Goal: Task Accomplishment & Management: Manage account settings

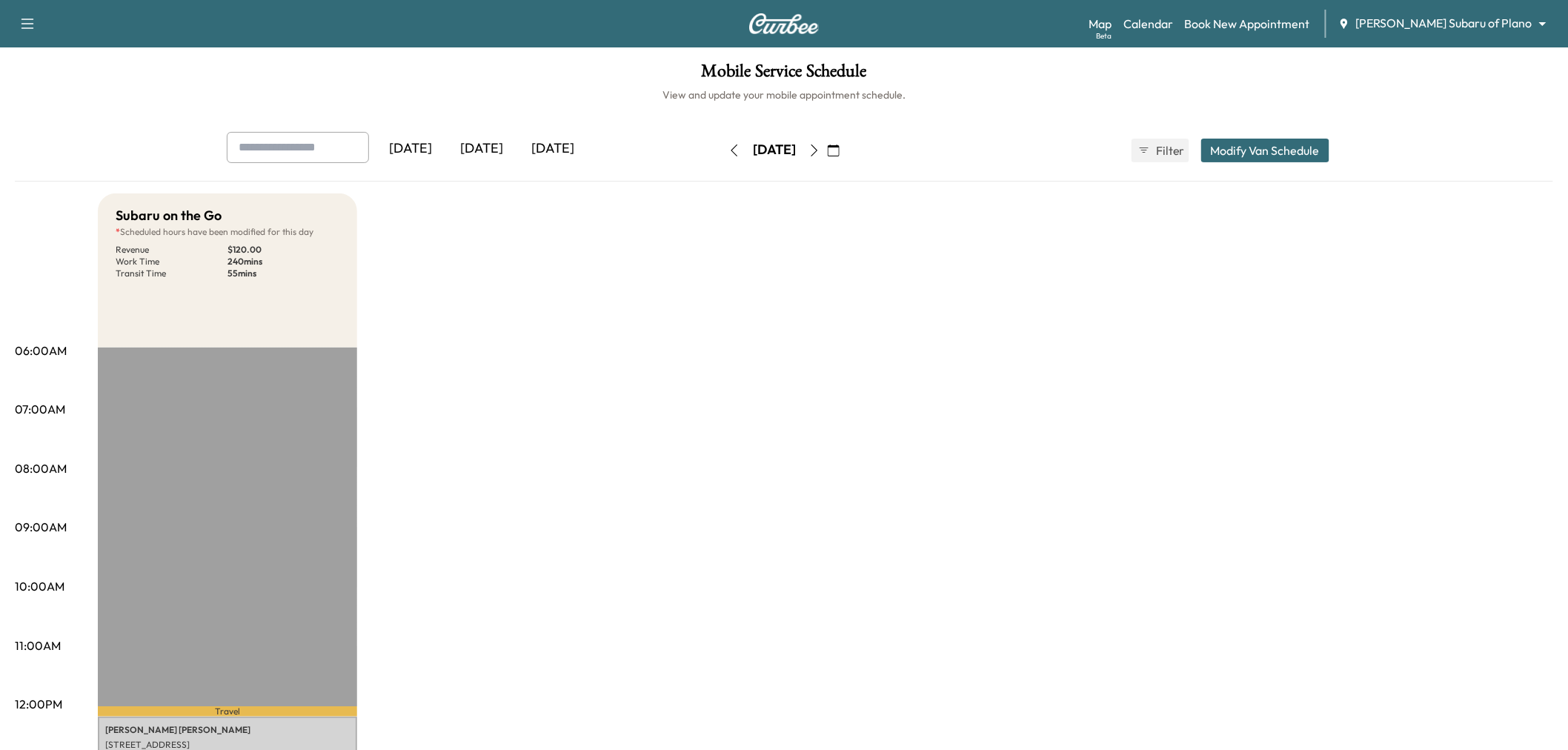
click at [728, 148] on icon "button" at bounding box center [734, 150] width 12 height 12
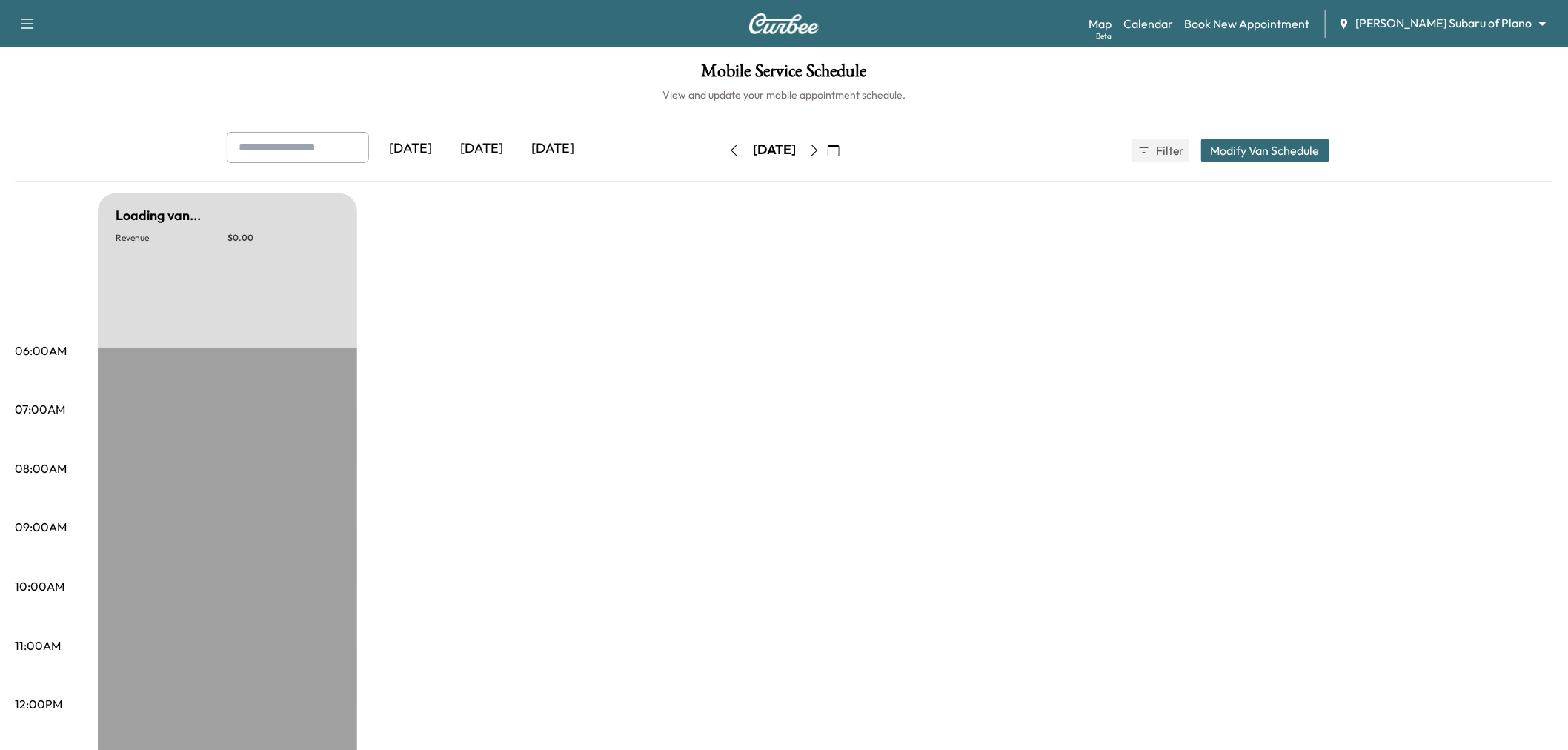
click at [846, 149] on button "button" at bounding box center [833, 151] width 25 height 24
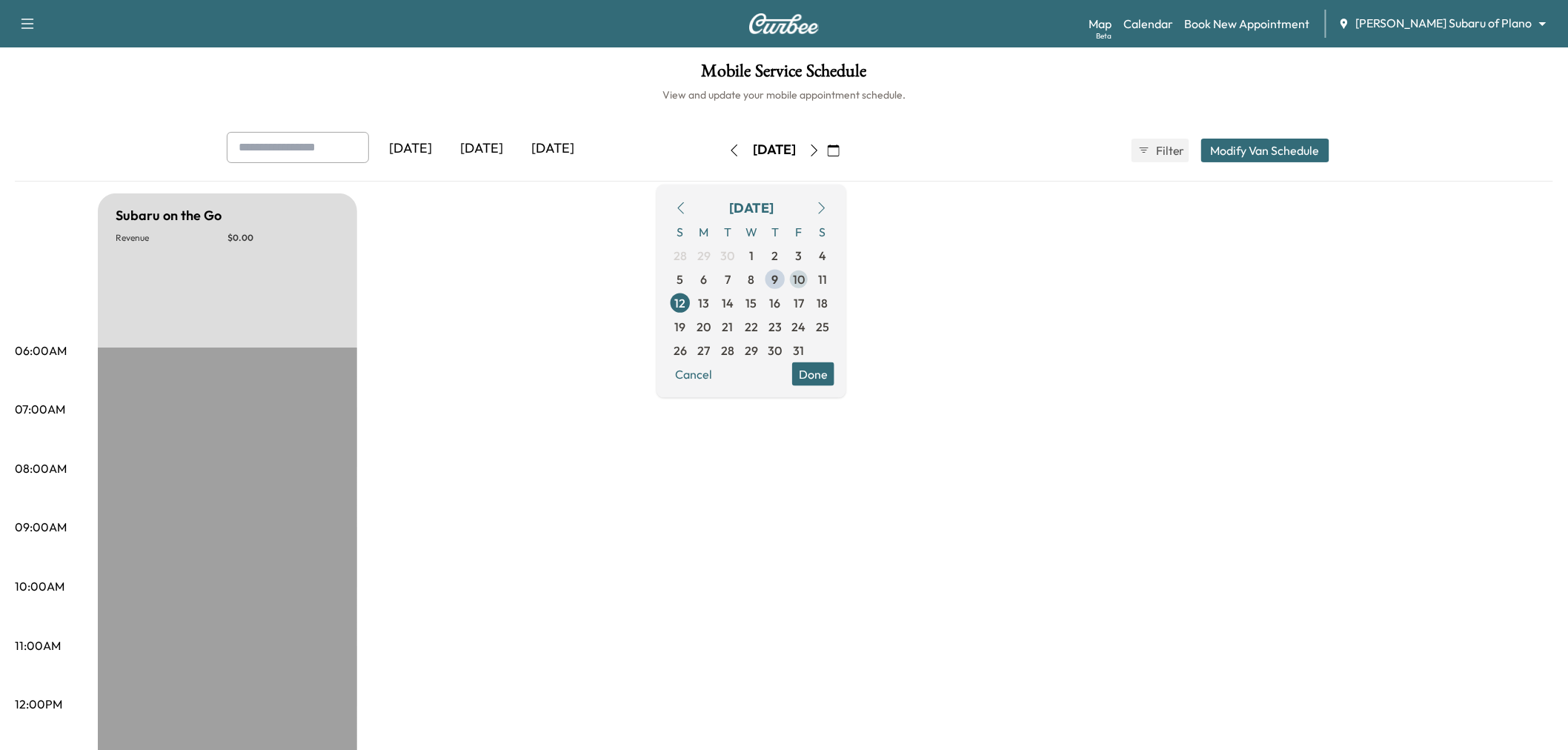
click at [804, 275] on span "10" at bounding box center [798, 279] width 12 height 18
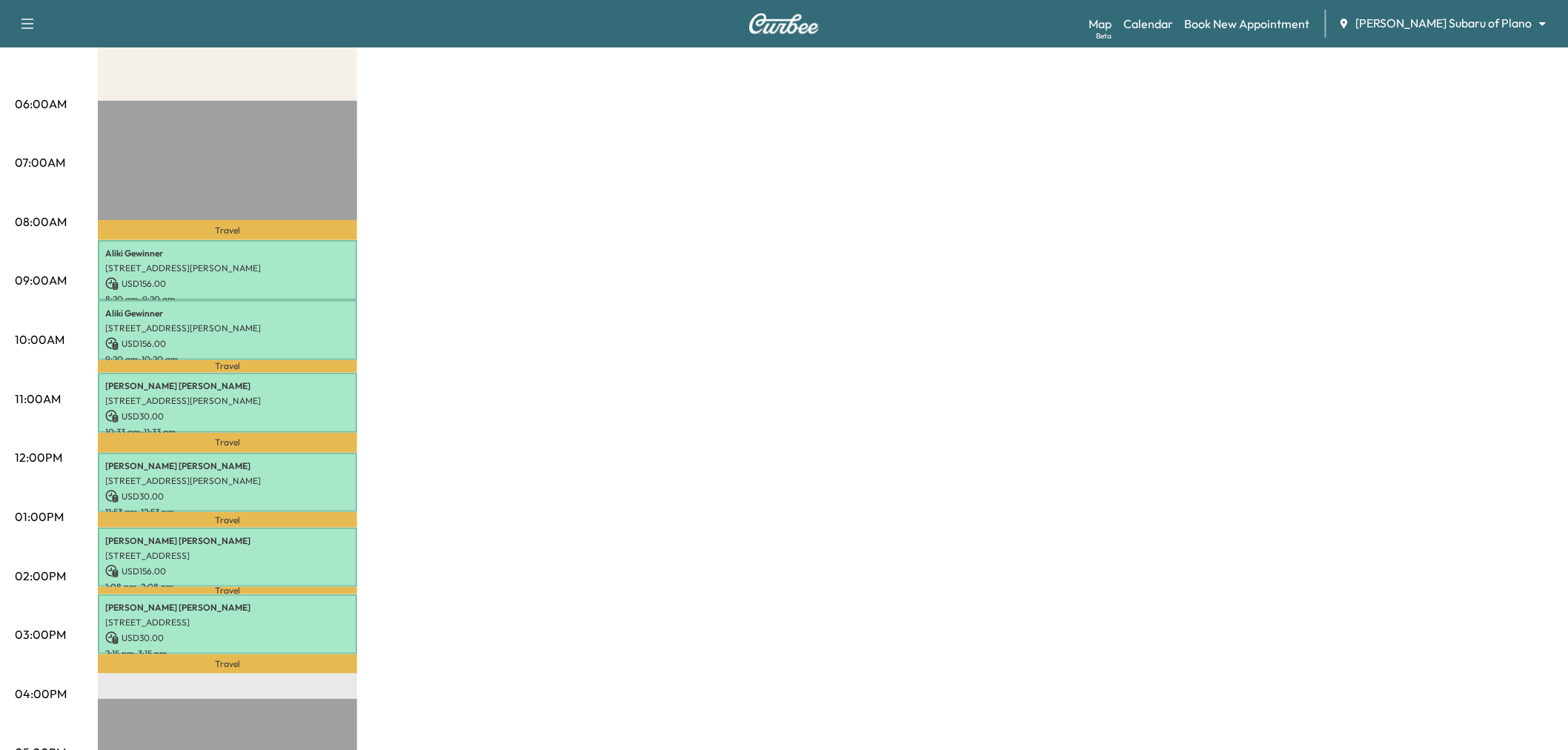
scroll to position [329, 0]
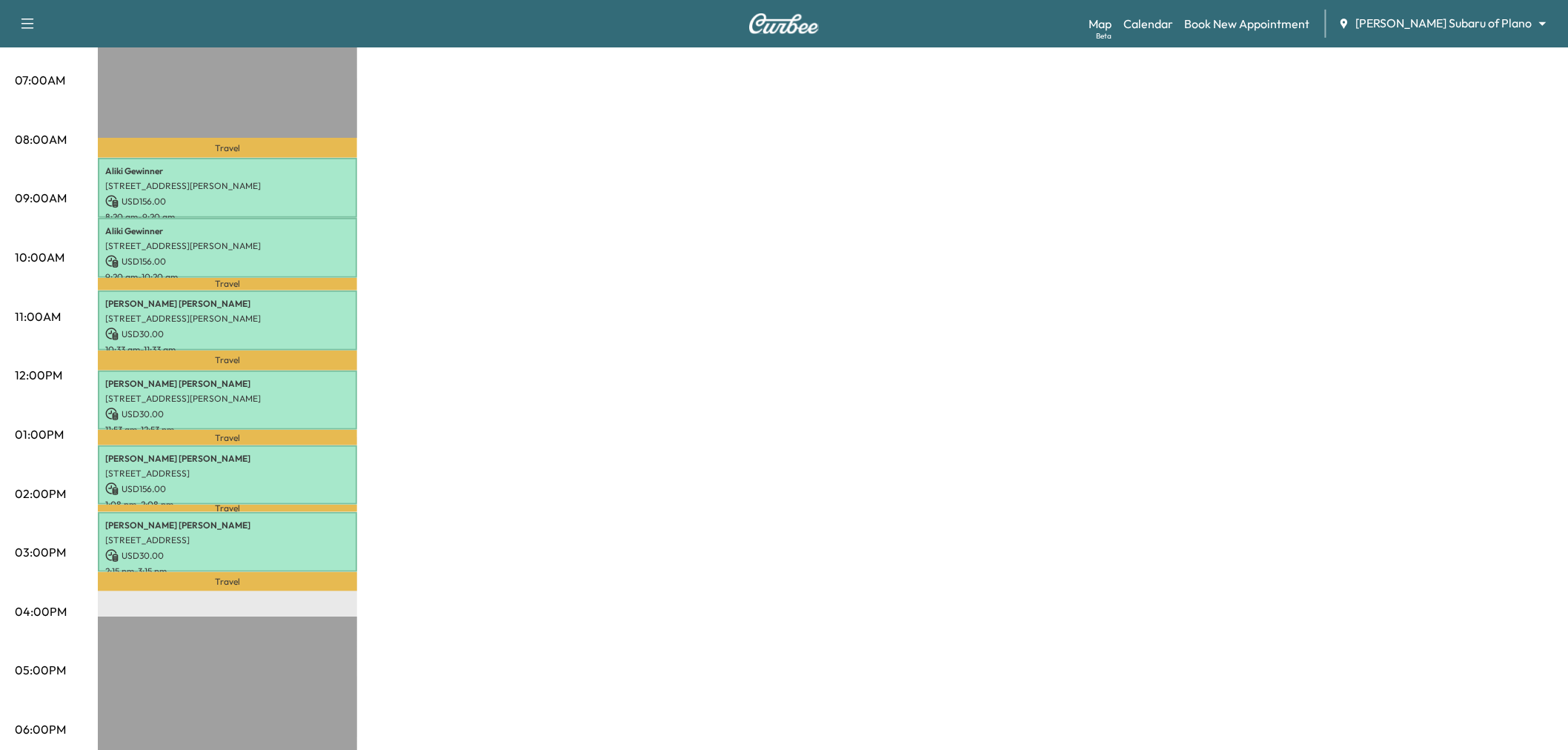
click at [597, 234] on div "Subaru on the Go Revenue $ 558.00 Work Time 360 mins Transit Time 99 mins Trave…" at bounding box center [824, 419] width 1455 height 1112
